Goal: Task Accomplishment & Management: Complete application form

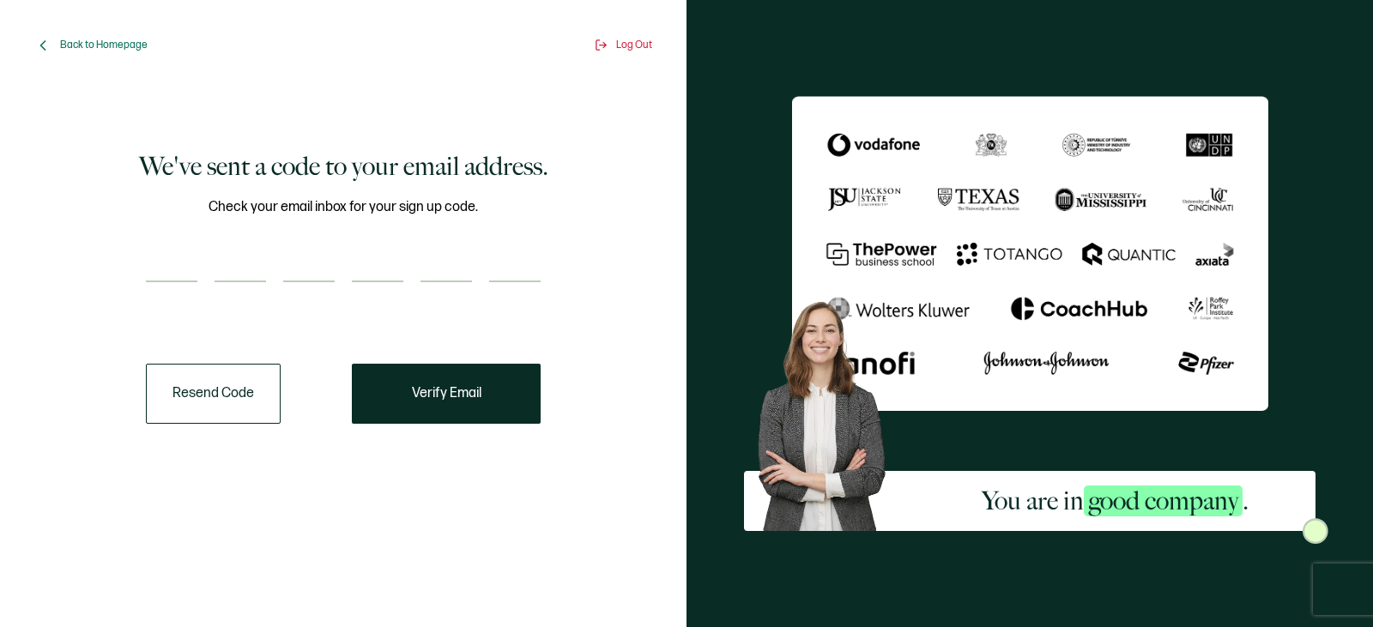
paste input "7"
type input "7"
type input "3"
type input "7"
type input "4"
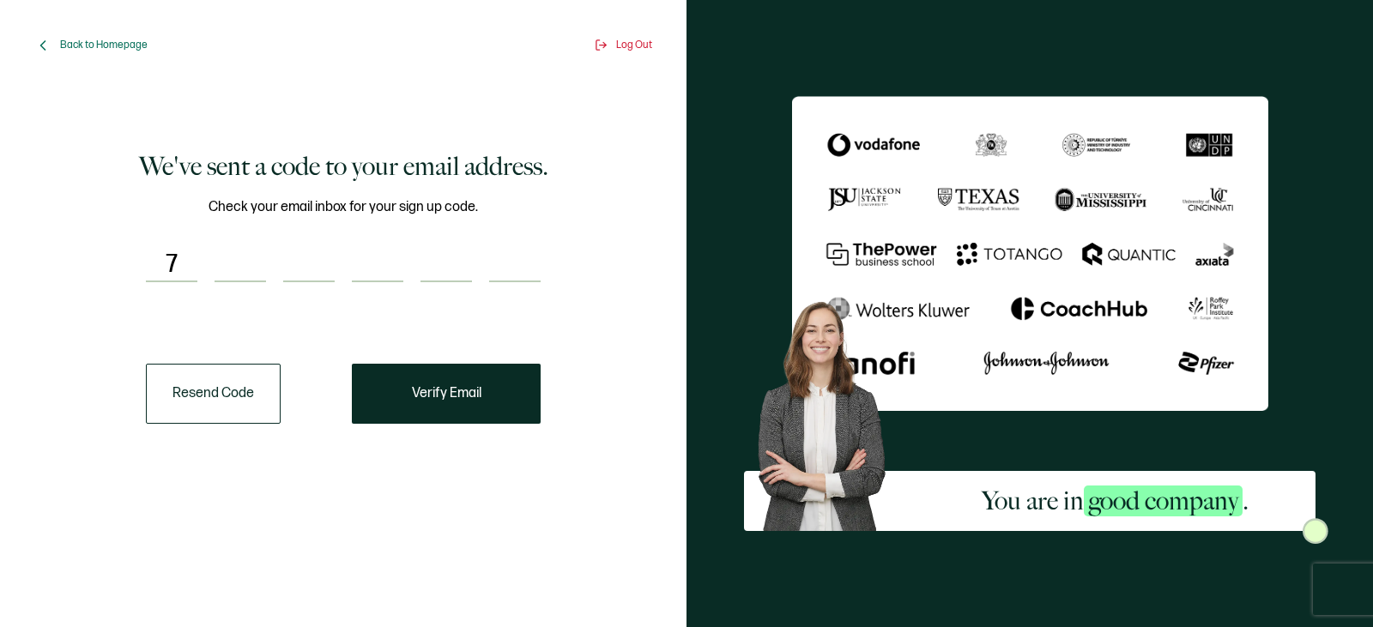
type input "6"
type input "1"
click at [409, 394] on button "Verify Email" at bounding box center [446, 394] width 189 height 60
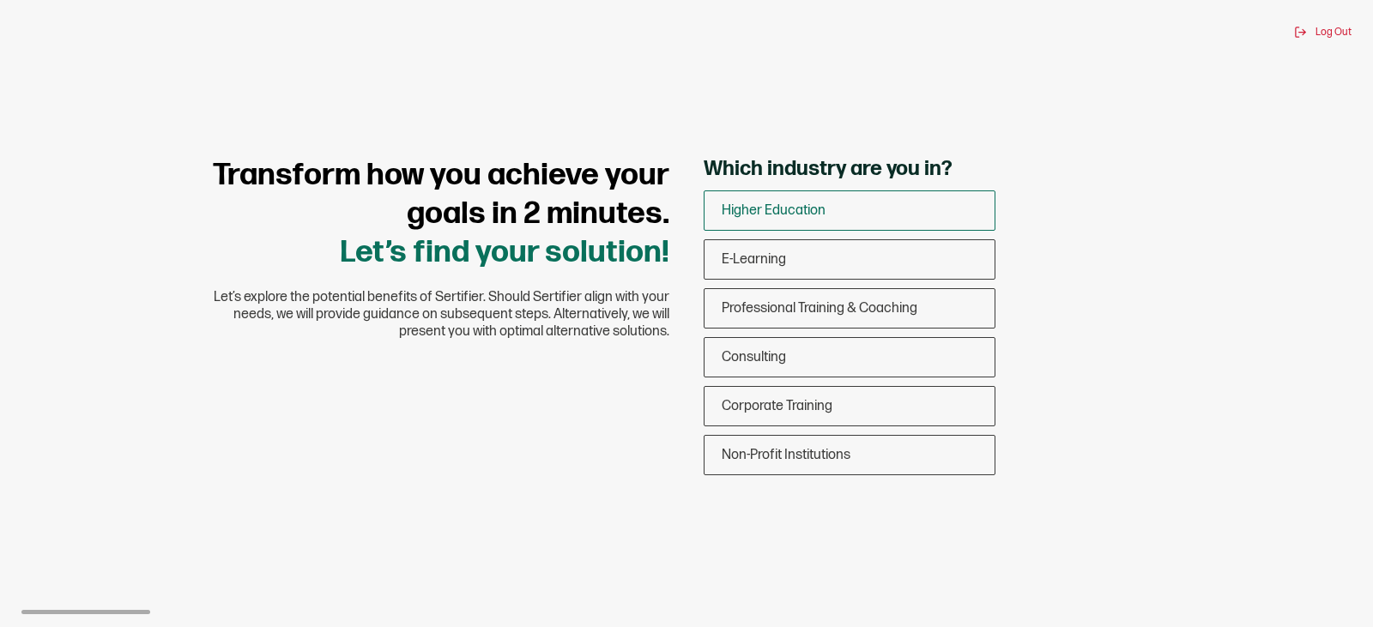
click at [759, 208] on span "Higher Education" at bounding box center [774, 211] width 104 height 16
click at [0, 0] on input "Higher Education" at bounding box center [0, 0] width 0 height 0
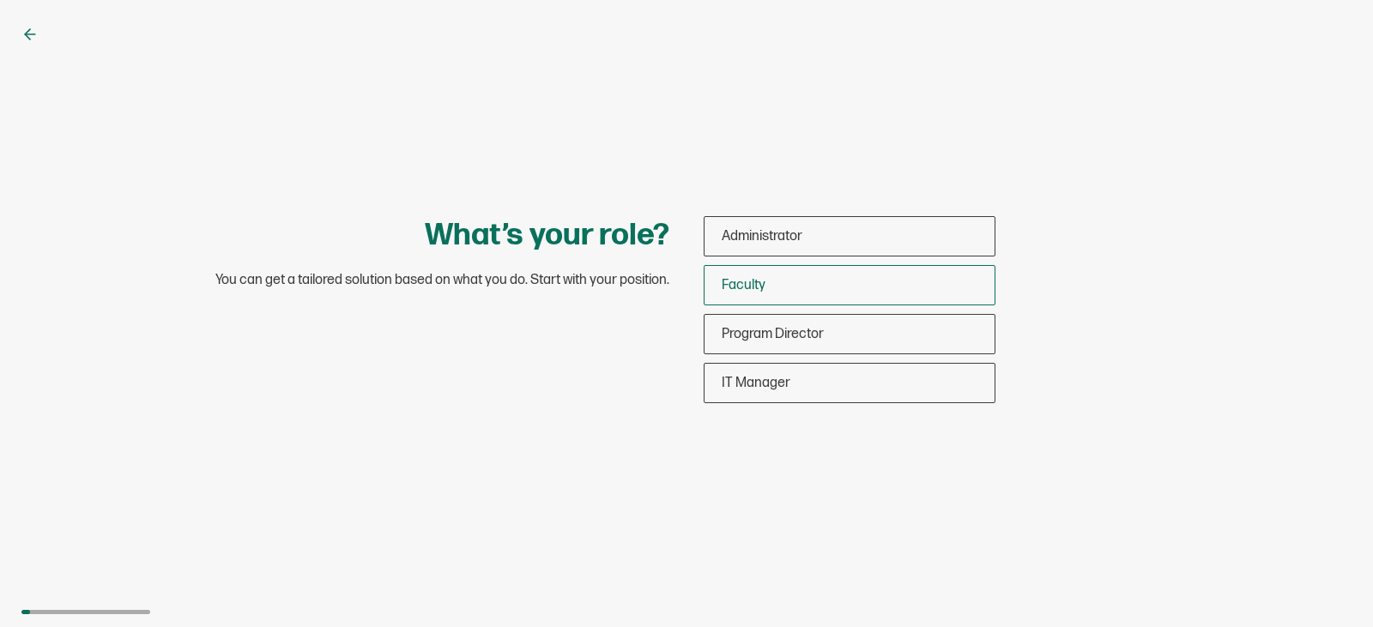
click at [745, 278] on span "Faculty" at bounding box center [744, 285] width 44 height 16
click at [0, 0] on input "Faculty" at bounding box center [0, 0] width 0 height 0
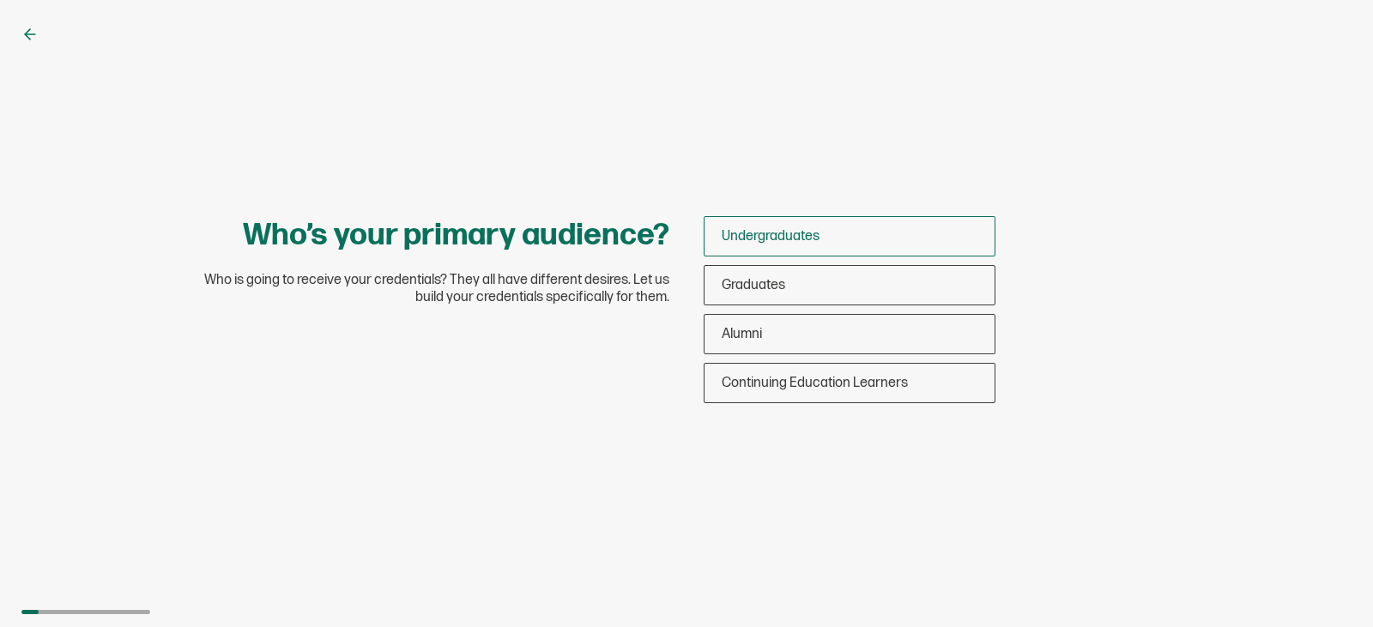
click at [744, 246] on div "Undergraduates" at bounding box center [850, 236] width 290 height 40
click at [0, 0] on input "Undergraduates" at bounding box center [0, 0] width 0 height 0
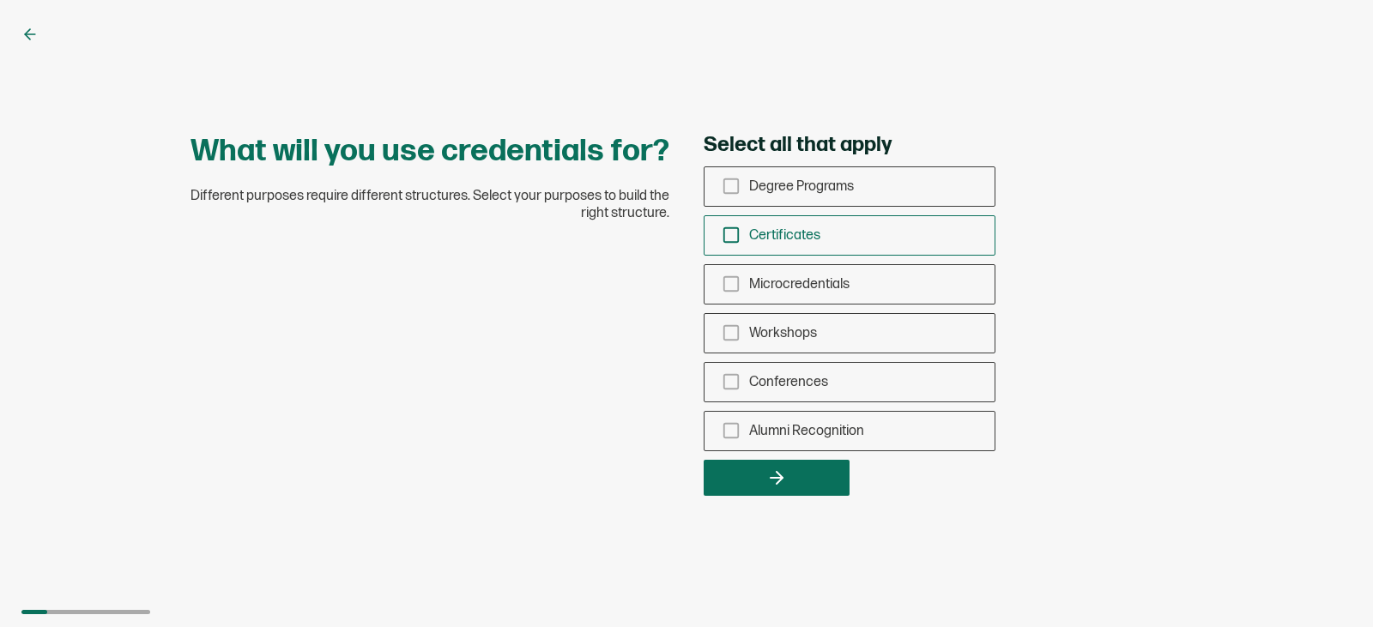
click at [737, 239] on icon "checkbox-group" at bounding box center [731, 235] width 19 height 19
click at [0, 0] on input "Certificates" at bounding box center [0, 0] width 0 height 0
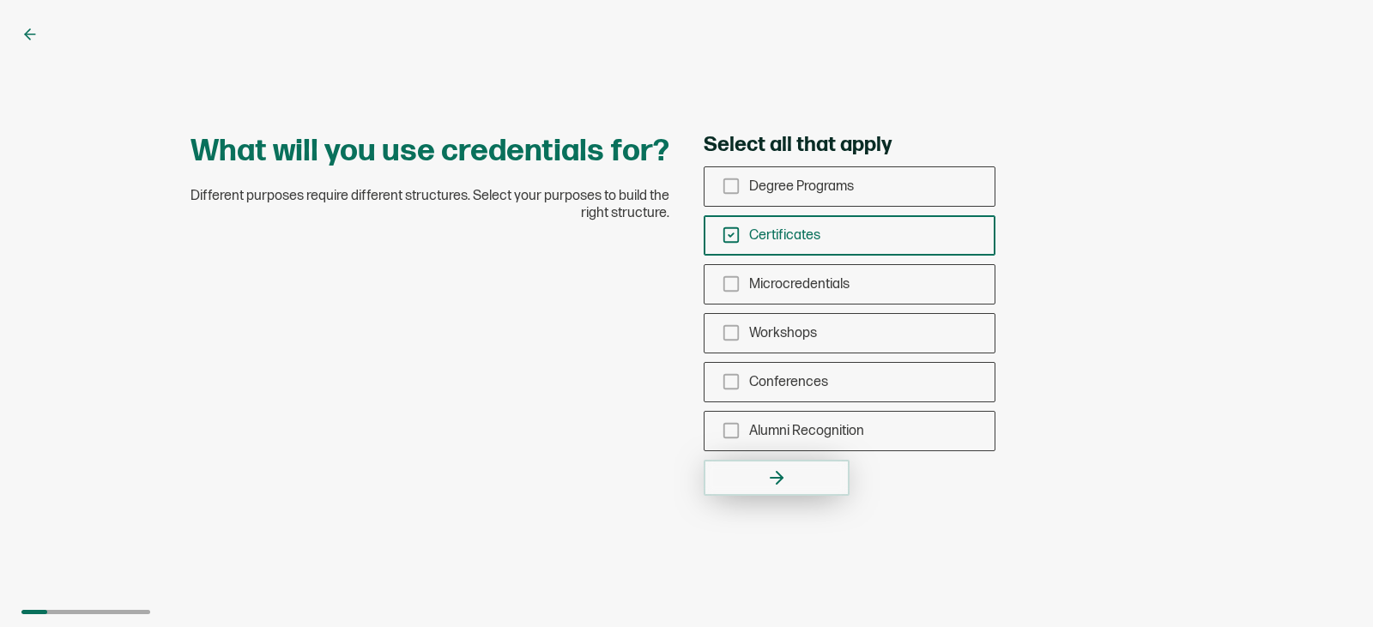
click at [785, 474] on icon "button" at bounding box center [776, 478] width 21 height 21
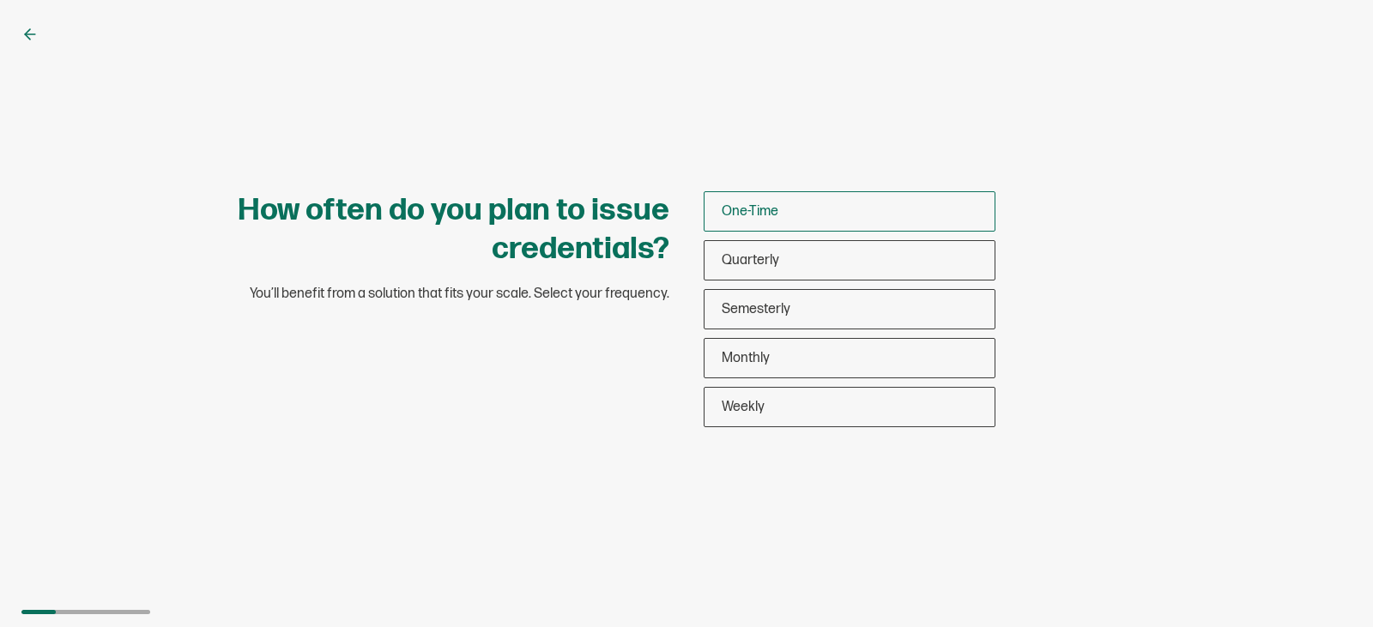
click at [736, 209] on span "One-Time" at bounding box center [750, 211] width 57 height 16
click at [0, 0] on input "One-Time" at bounding box center [0, 0] width 0 height 0
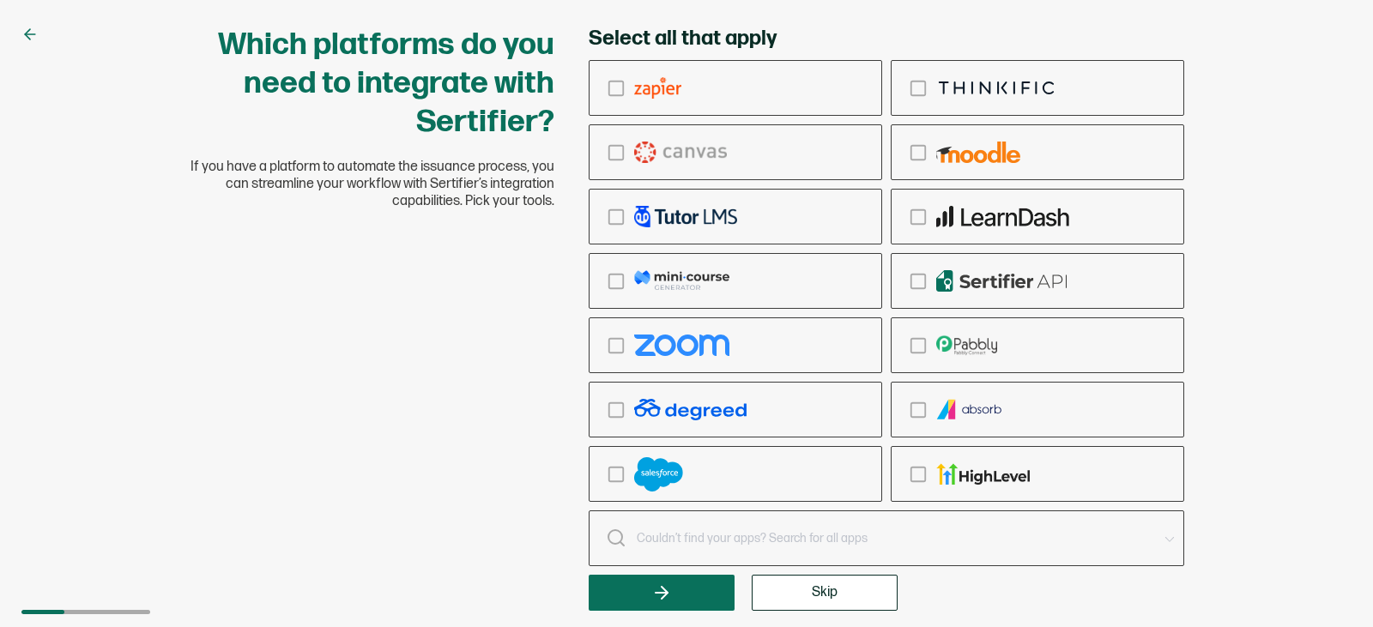
click at [786, 599] on button "Skip" at bounding box center [825, 593] width 146 height 36
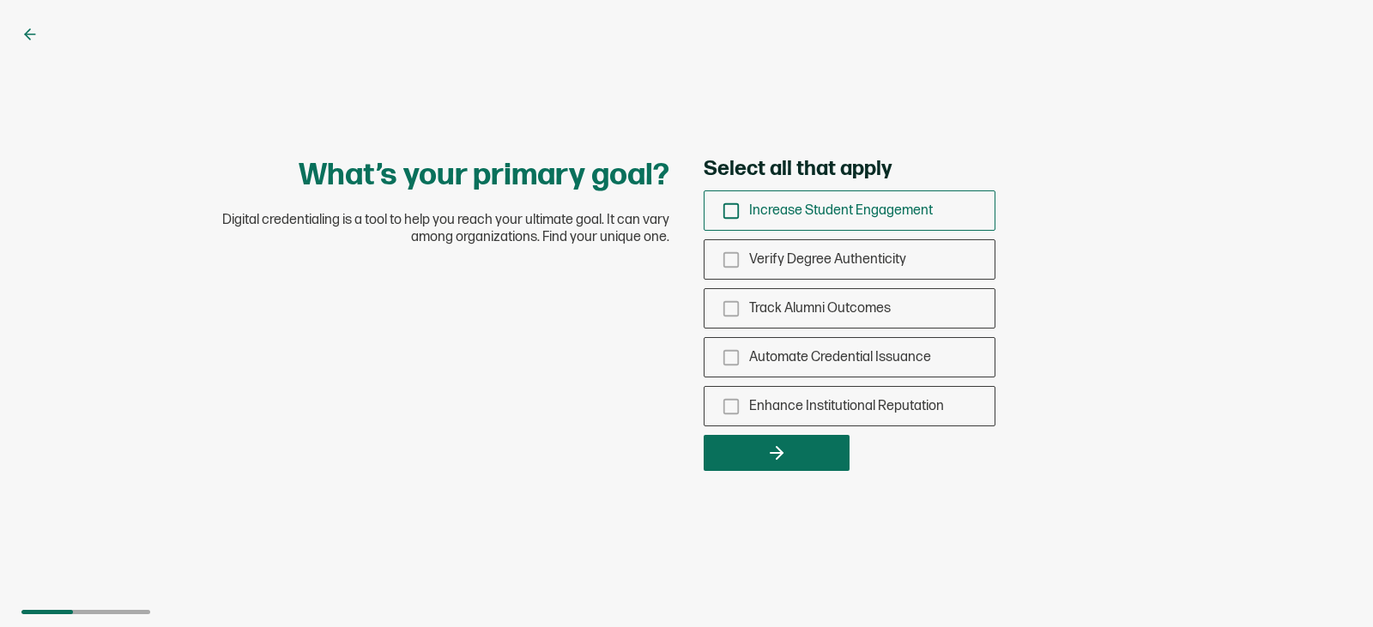
click at [730, 212] on icon "checkbox-group" at bounding box center [731, 211] width 19 height 19
click at [0, 0] on input "Increase Student Engagement" at bounding box center [0, 0] width 0 height 0
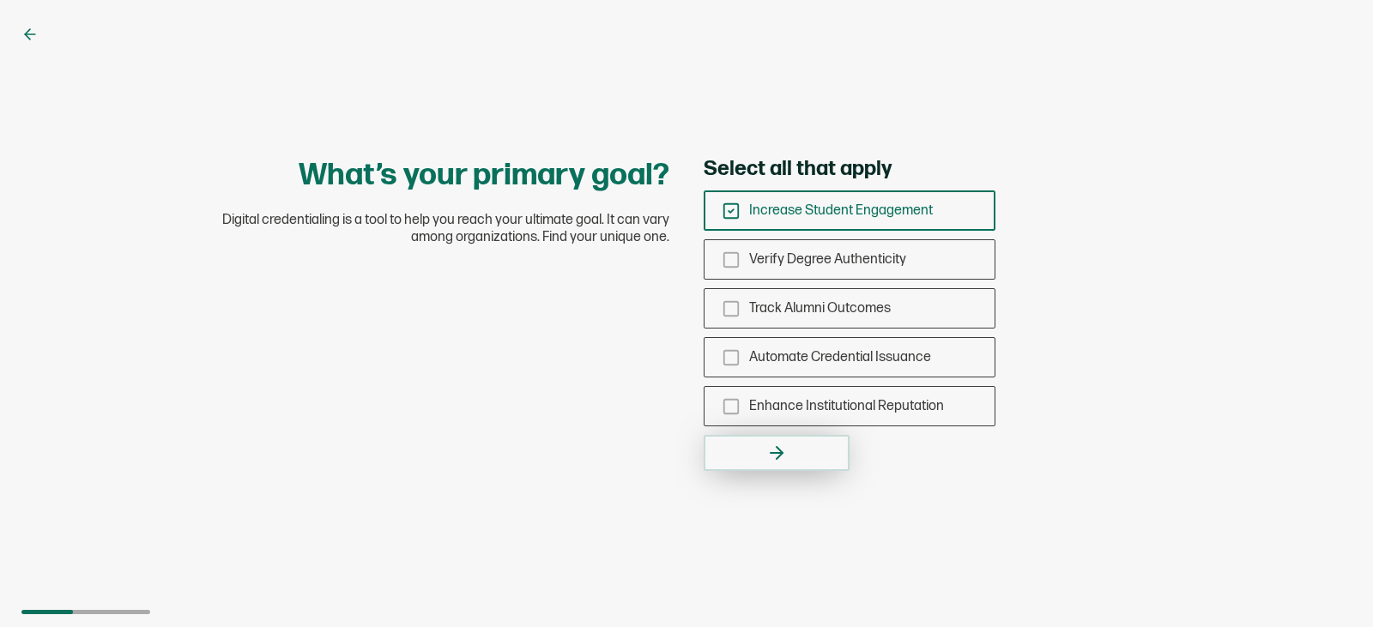
click at [761, 462] on button "button" at bounding box center [777, 453] width 146 height 36
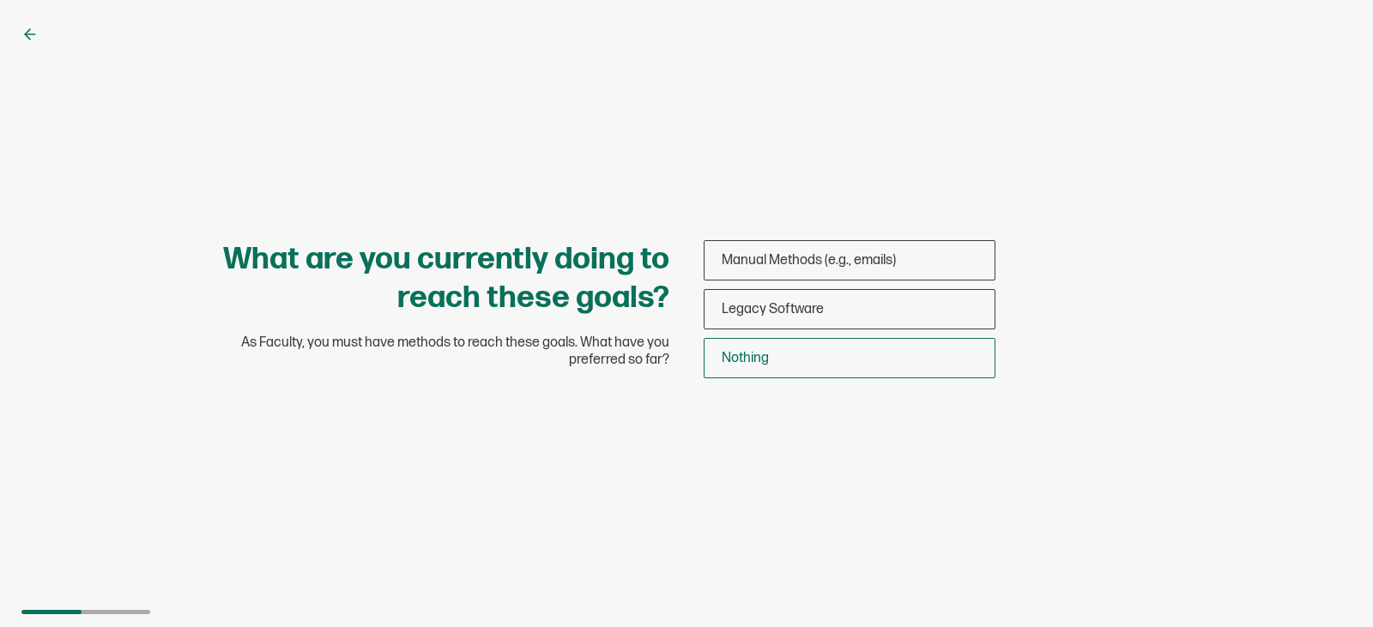
click at [768, 357] on span "Nothing" at bounding box center [745, 358] width 47 height 16
click at [0, 0] on input "Nothing" at bounding box center [0, 0] width 0 height 0
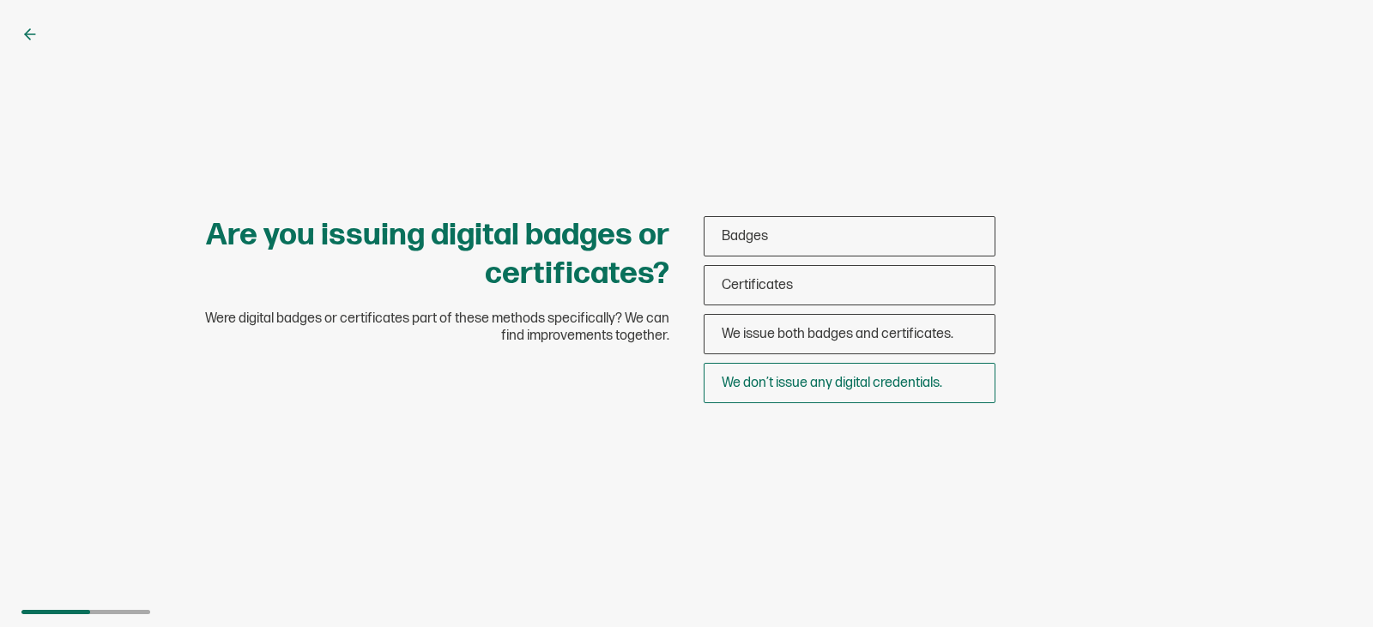
click at [763, 385] on span "We don’t issue any digital credentials." at bounding box center [832, 383] width 221 height 16
click at [0, 0] on input "We don’t issue any digital credentials." at bounding box center [0, 0] width 0 height 0
